Goal: Find specific page/section: Find specific page/section

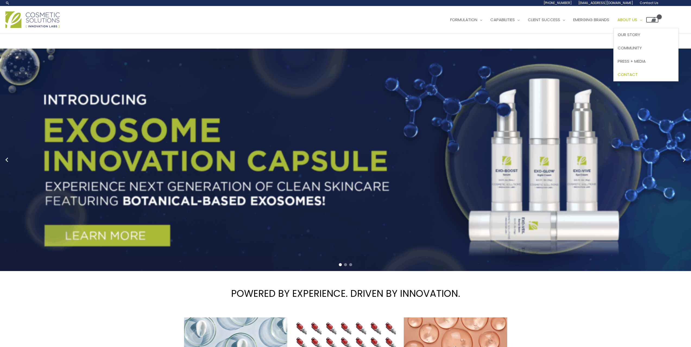
click at [618, 77] on span "Contact" at bounding box center [628, 75] width 20 height 6
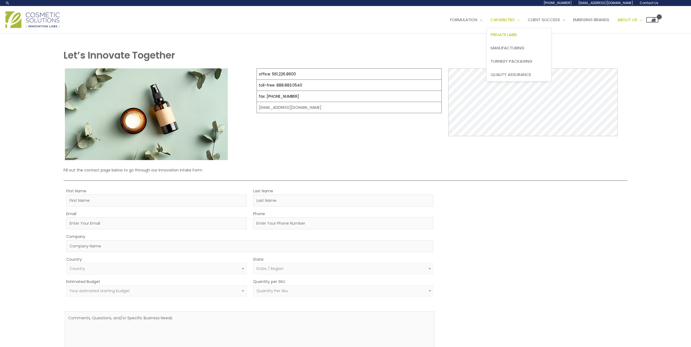
click at [491, 37] on span "Private Label" at bounding box center [504, 35] width 27 height 6
